Goal: Information Seeking & Learning: Learn about a topic

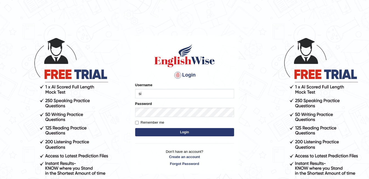
click at [161, 93] on input "si" at bounding box center [184, 93] width 99 height 9
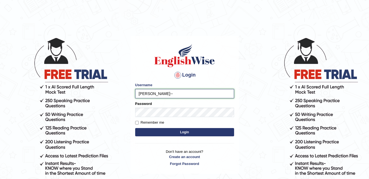
click at [168, 93] on input "simran--" at bounding box center [184, 93] width 99 height 9
click at [165, 102] on div "Password" at bounding box center [184, 109] width 99 height 16
click at [166, 95] on input "simran--" at bounding box center [184, 93] width 99 height 9
click at [173, 94] on input "simran--" at bounding box center [184, 93] width 99 height 9
click at [172, 92] on input "simran--" at bounding box center [184, 93] width 99 height 9
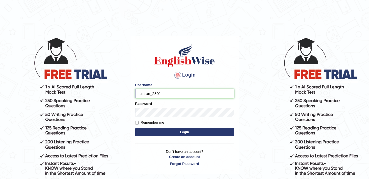
type input "simran_2301"
click at [136, 122] on input "Remember me" at bounding box center [137, 123] width 4 height 4
checkbox input "true"
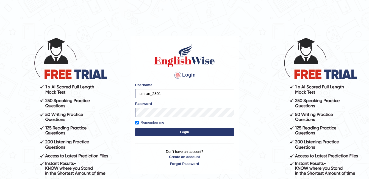
click at [165, 132] on button "Login" at bounding box center [184, 132] width 99 height 8
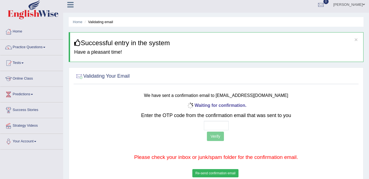
scroll to position [3, 0]
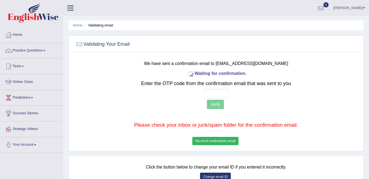
click at [224, 142] on button "Re-send confirmation email" at bounding box center [215, 141] width 46 height 8
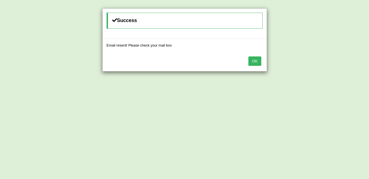
click at [255, 63] on button "OK" at bounding box center [254, 60] width 13 height 9
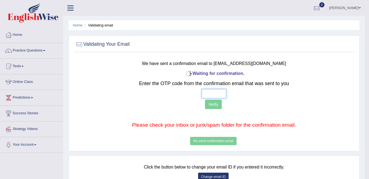
click at [212, 89] on input "text" at bounding box center [214, 93] width 25 height 9
type input "5 2 9 7"
click at [211, 104] on button "Verify" at bounding box center [213, 104] width 17 height 9
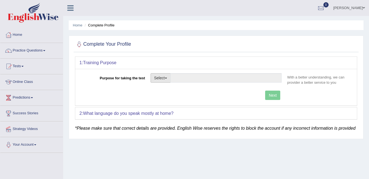
click at [167, 80] on button "Select" at bounding box center [161, 77] width 20 height 9
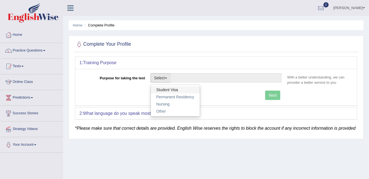
click at [164, 89] on link "Student Visa" at bounding box center [175, 89] width 49 height 7
type input "Student Visa"
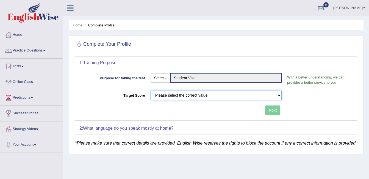
click at [279, 96] on select "Please select the correct value 50 (6 bands) 58 (6.5 bands) 65 (7 bands) 79 (8 …" at bounding box center [216, 94] width 131 height 9
select select "65"
click at [151, 90] on select "Please select the correct value 50 (6 bands) 58 (6.5 bands) 65 (7 bands) 79 (8 …" at bounding box center [216, 94] width 131 height 9
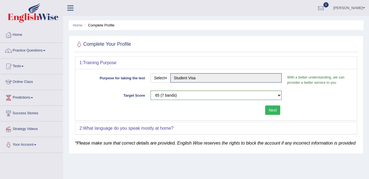
click at [273, 111] on button "Next" at bounding box center [272, 109] width 15 height 9
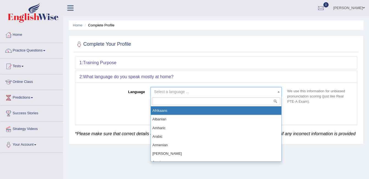
click at [278, 90] on span at bounding box center [278, 91] width 5 height 9
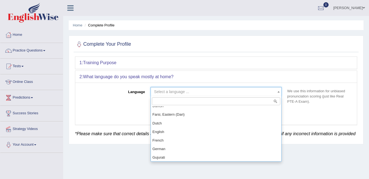
scroll to position [167, 0]
click at [195, 90] on span "Select a language ..." at bounding box center [214, 91] width 121 height 5
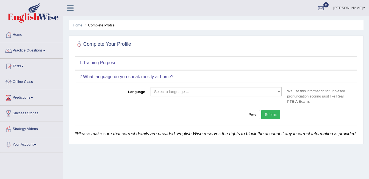
click at [158, 91] on span "Select a language ..." at bounding box center [171, 91] width 35 height 4
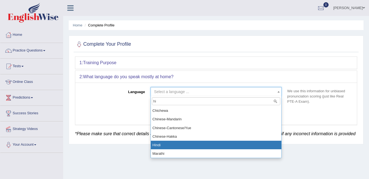
type input "hi"
select select "Hindi"
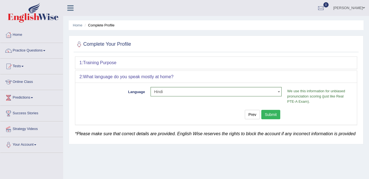
click at [275, 112] on button "Submit" at bounding box center [270, 114] width 19 height 9
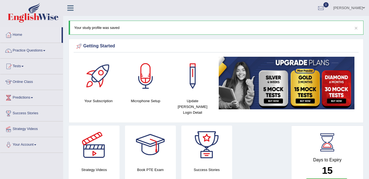
click at [23, 83] on link "Online Class" at bounding box center [31, 81] width 63 height 14
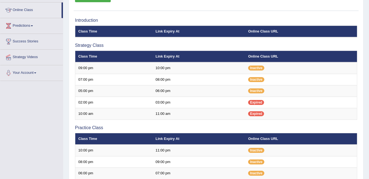
scroll to position [72, 0]
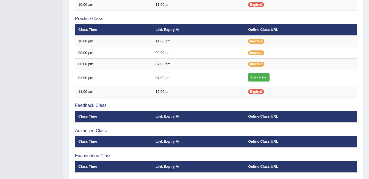
scroll to position [181, 0]
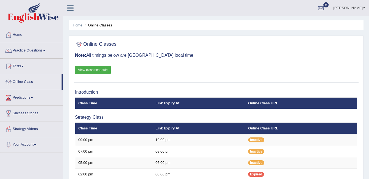
click at [88, 70] on link "View class schedule" at bounding box center [93, 70] width 36 height 8
click at [35, 40] on link "Home" at bounding box center [31, 34] width 63 height 14
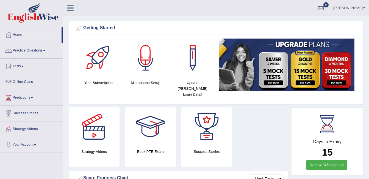
click at [149, 74] on div at bounding box center [145, 57] width 38 height 38
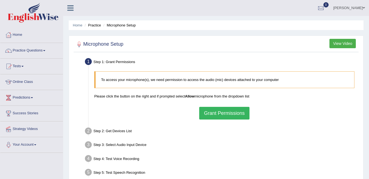
click at [206, 111] on button "Grant Permissions" at bounding box center [224, 113] width 50 height 13
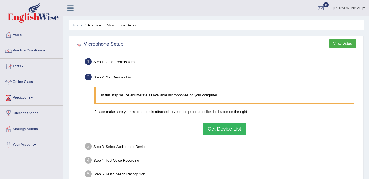
click at [217, 126] on button "Get Device List" at bounding box center [224, 128] width 43 height 13
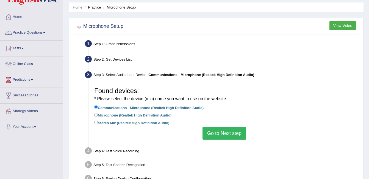
scroll to position [38, 0]
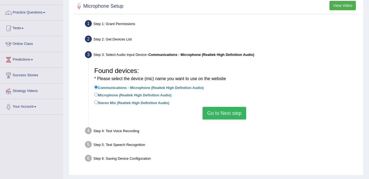
click at [221, 116] on button "Go to Next step" at bounding box center [225, 113] width 44 height 13
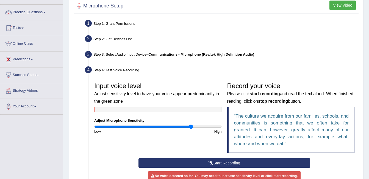
scroll to position [116, 0]
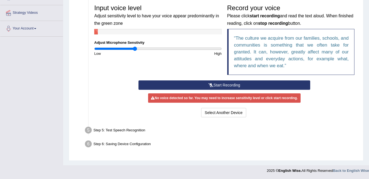
click at [135, 50] on input "range" at bounding box center [158, 48] width 128 height 4
type input "0.86"
click at [149, 48] on input "range" at bounding box center [158, 48] width 128 height 4
click at [284, 60] on q "The culture we acquire from our families, schools, and communities is something…" at bounding box center [291, 51] width 115 height 33
click at [234, 86] on button "Start Recording" at bounding box center [225, 84] width 172 height 9
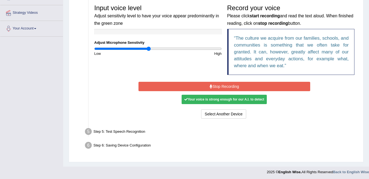
click at [234, 85] on button "Stop Recording" at bounding box center [225, 86] width 172 height 9
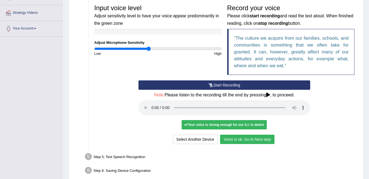
click at [245, 137] on button "Voice is ok. Go to Next step" at bounding box center [247, 138] width 54 height 9
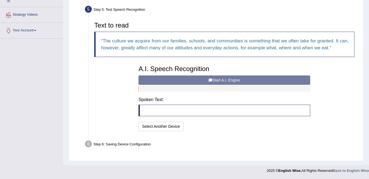
scroll to position [114, 0]
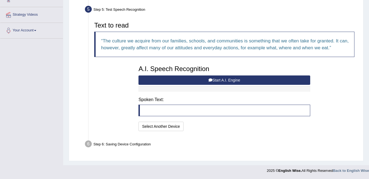
click at [227, 78] on button "Start A.I. Engine" at bounding box center [225, 79] width 172 height 9
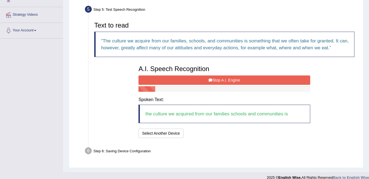
click at [227, 77] on button "Stop A.I. Engine" at bounding box center [225, 79] width 172 height 9
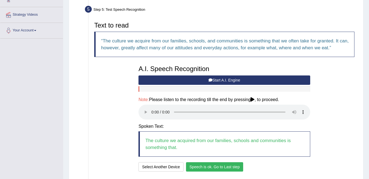
scroll to position [154, 0]
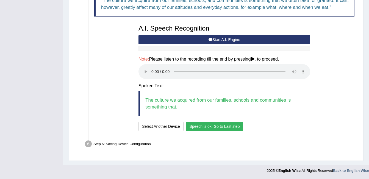
click at [209, 125] on button "Speech is ok. Go to Last step" at bounding box center [214, 125] width 57 height 9
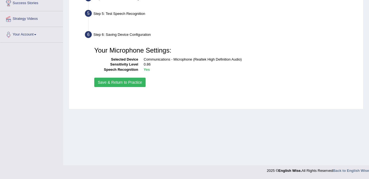
scroll to position [110, 0]
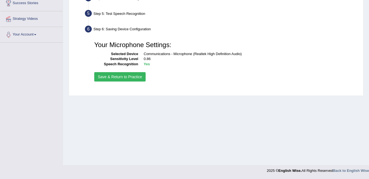
click at [119, 75] on button "Save & Return to Practice" at bounding box center [119, 76] width 51 height 9
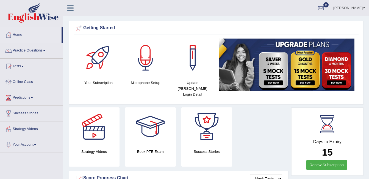
click at [23, 53] on link "Practice Questions" at bounding box center [31, 50] width 63 height 14
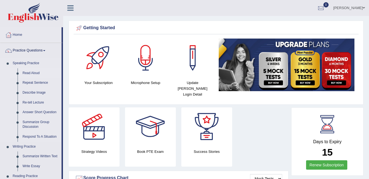
click at [27, 75] on link "Read Aloud" at bounding box center [41, 73] width 42 height 10
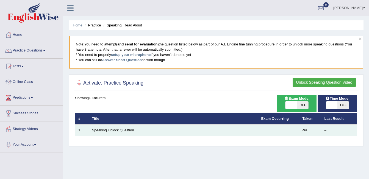
click at [114, 131] on link "Speaking Unlock Question" at bounding box center [113, 130] width 42 height 4
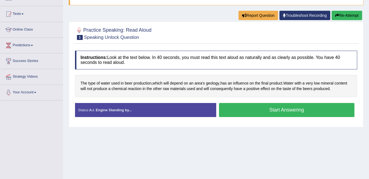
click at [297, 112] on button "Start Answering" at bounding box center [287, 110] width 136 height 14
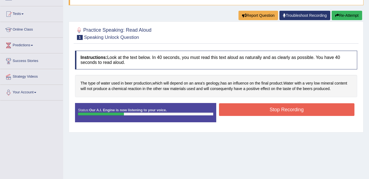
click at [230, 112] on button "Stop Recording" at bounding box center [287, 109] width 136 height 13
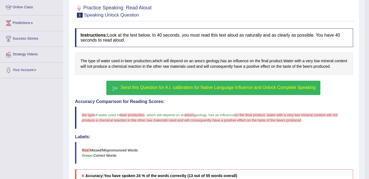
scroll to position [90, 0]
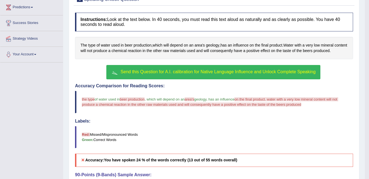
click at [197, 74] on span "Send this Question for A.I. calibration for Native Language Influence and Unloc…" at bounding box center [218, 71] width 195 height 5
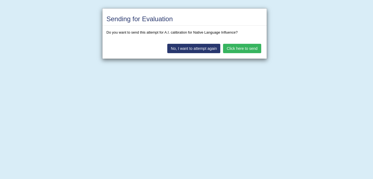
click at [197, 74] on div "Sending for Evaluation Do you want to send this attempt for A.I. calibration fo…" at bounding box center [186, 89] width 373 height 179
click at [245, 46] on button "Click here to send" at bounding box center [242, 48] width 38 height 9
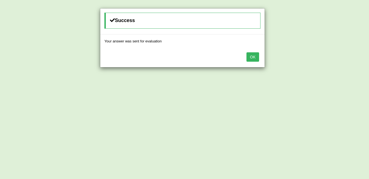
click at [253, 57] on button "OK" at bounding box center [253, 56] width 13 height 9
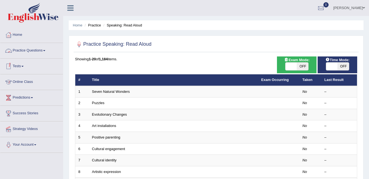
click at [20, 82] on link "Online Class" at bounding box center [31, 81] width 63 height 14
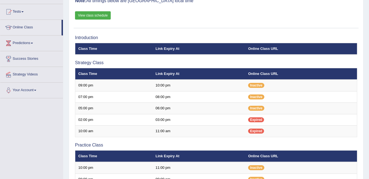
scroll to position [56, 0]
